Goal: Task Accomplishment & Management: Manage account settings

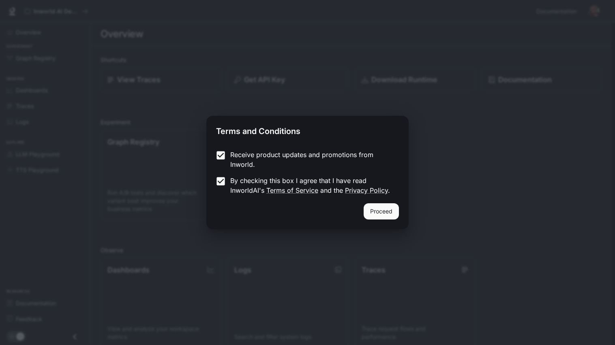
click at [384, 211] on button "Proceed" at bounding box center [381, 211] width 35 height 16
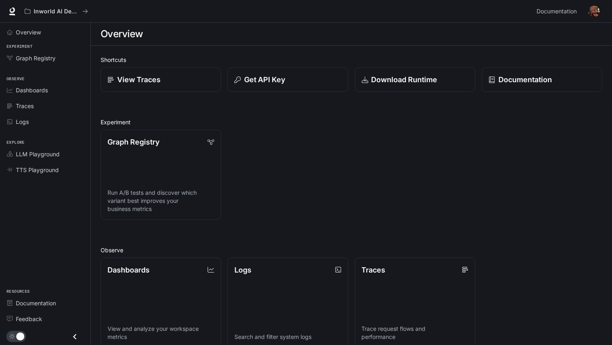
click at [593, 11] on img "button" at bounding box center [593, 11] width 11 height 11
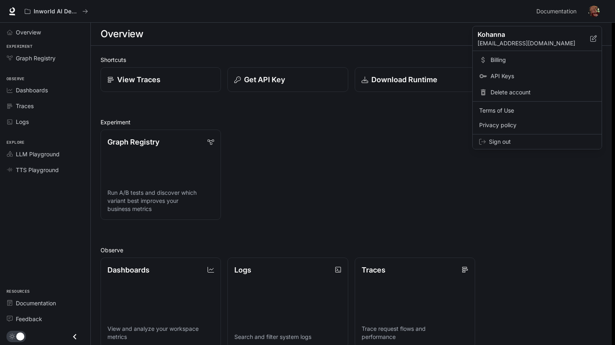
click at [525, 139] on span "Sign out" at bounding box center [542, 142] width 106 height 8
